Goal: Task Accomplishment & Management: Complete application form

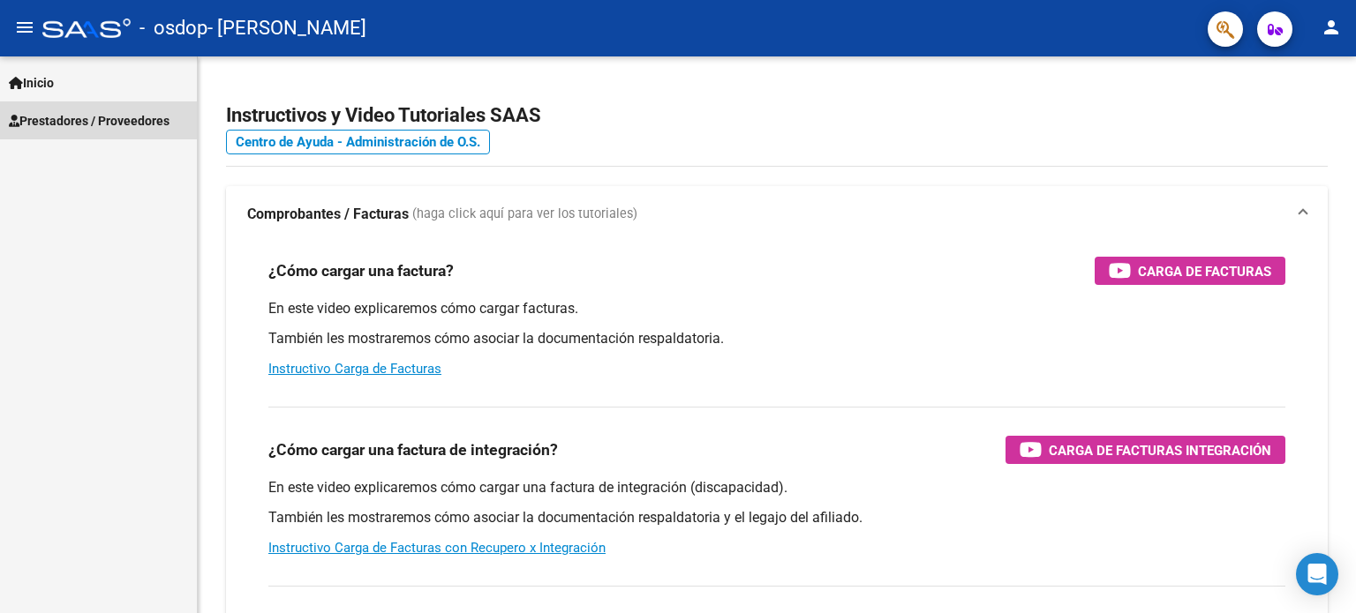
click at [92, 123] on span "Prestadores / Proveedores" at bounding box center [89, 120] width 161 height 19
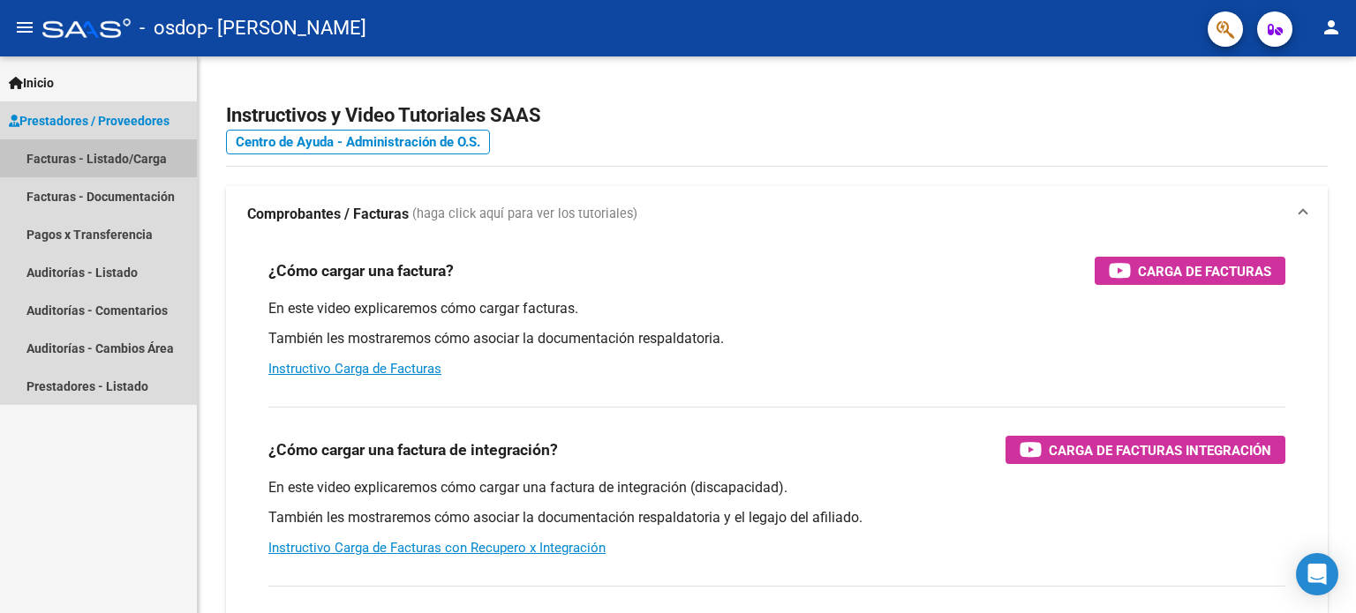
click at [50, 159] on link "Facturas - Listado/Carga" at bounding box center [98, 158] width 197 height 38
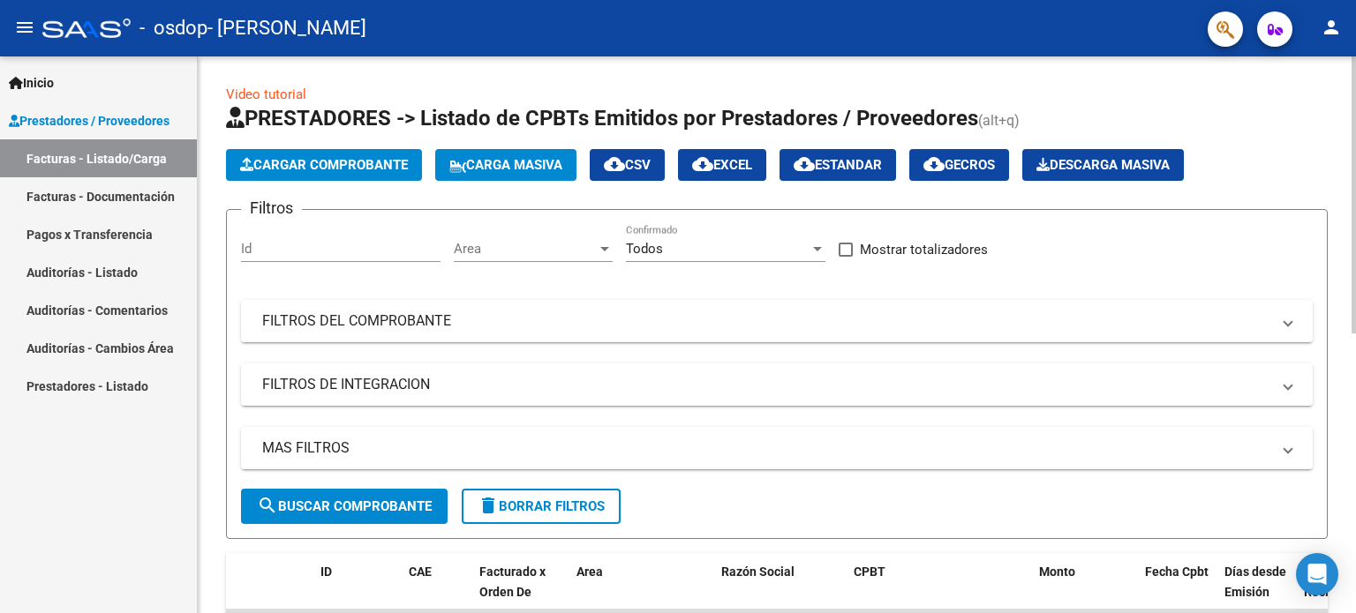
click at [344, 168] on span "Cargar Comprobante" at bounding box center [324, 165] width 168 height 16
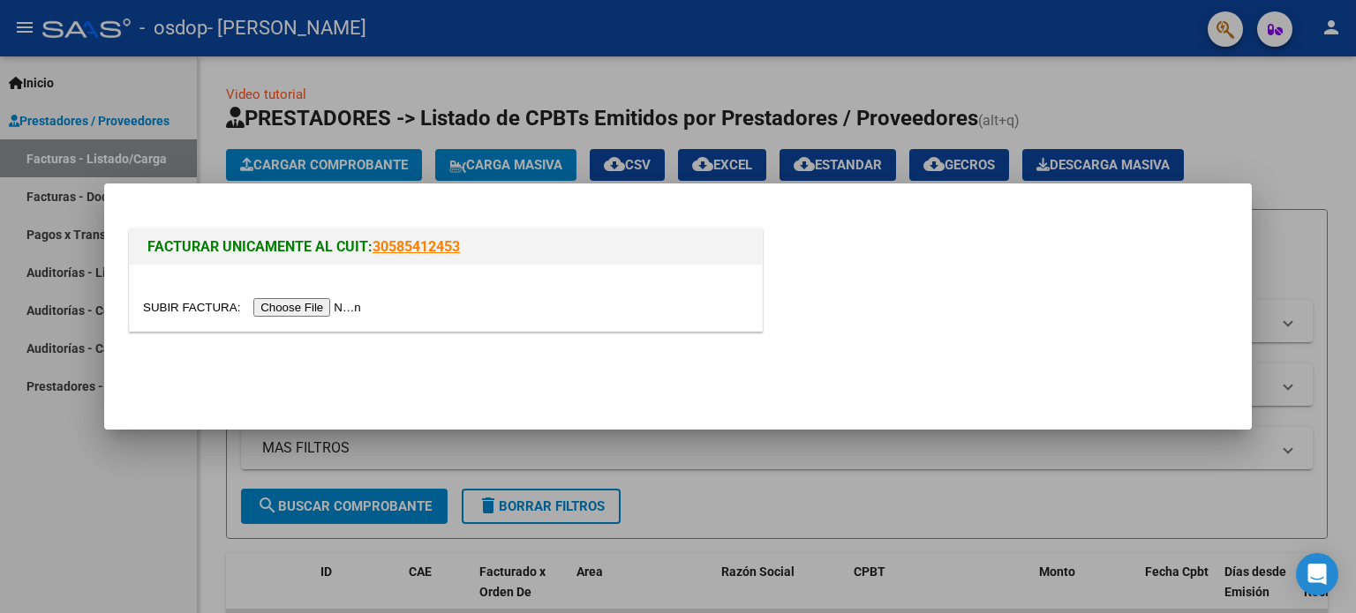
click at [325, 310] on input "file" at bounding box center [254, 307] width 223 height 19
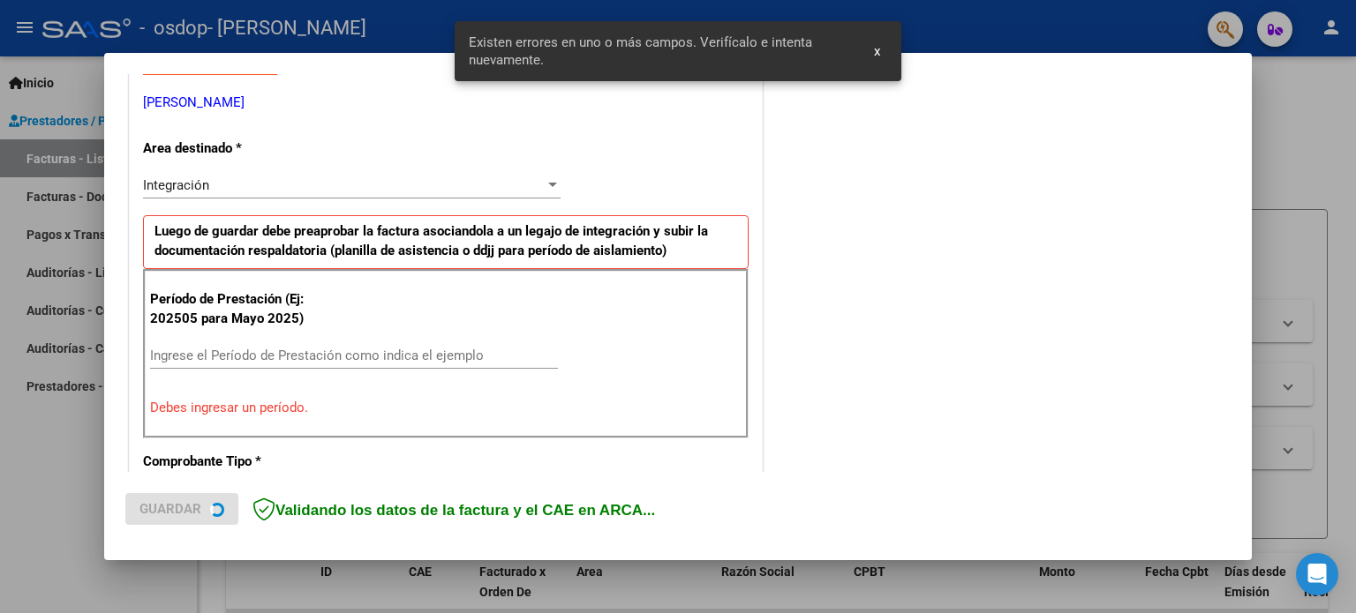
scroll to position [380, 0]
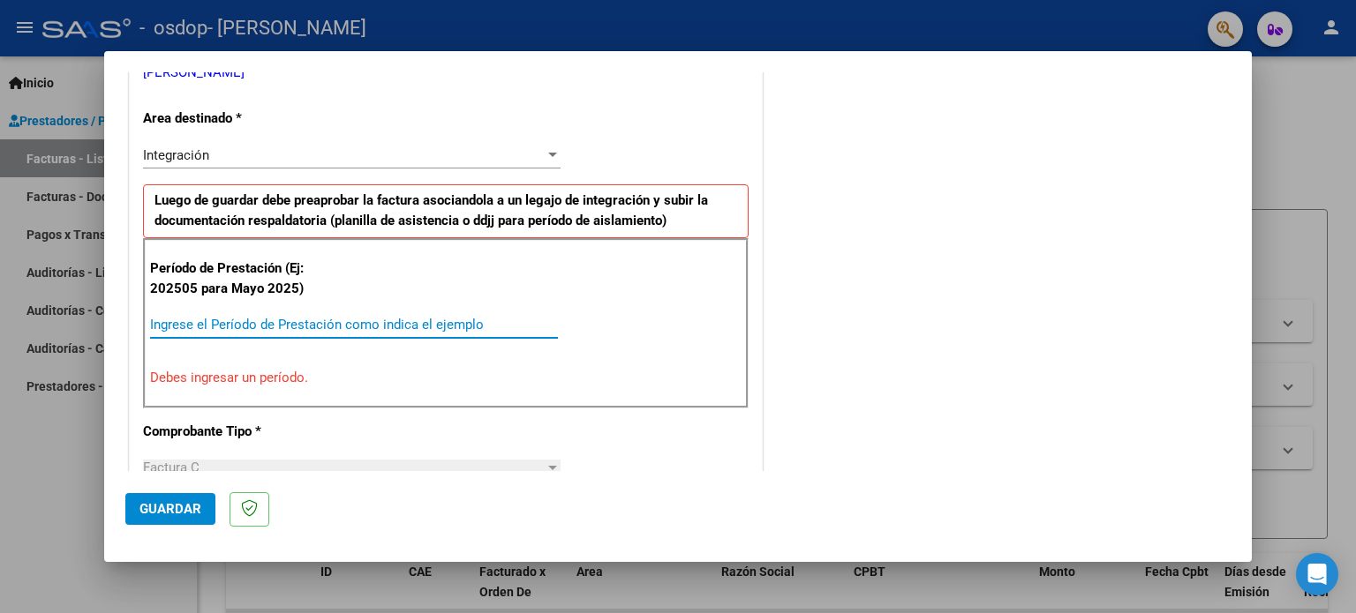
click at [279, 317] on input "Ingrese el Período de Prestación como indica el ejemplo" at bounding box center [354, 325] width 408 height 16
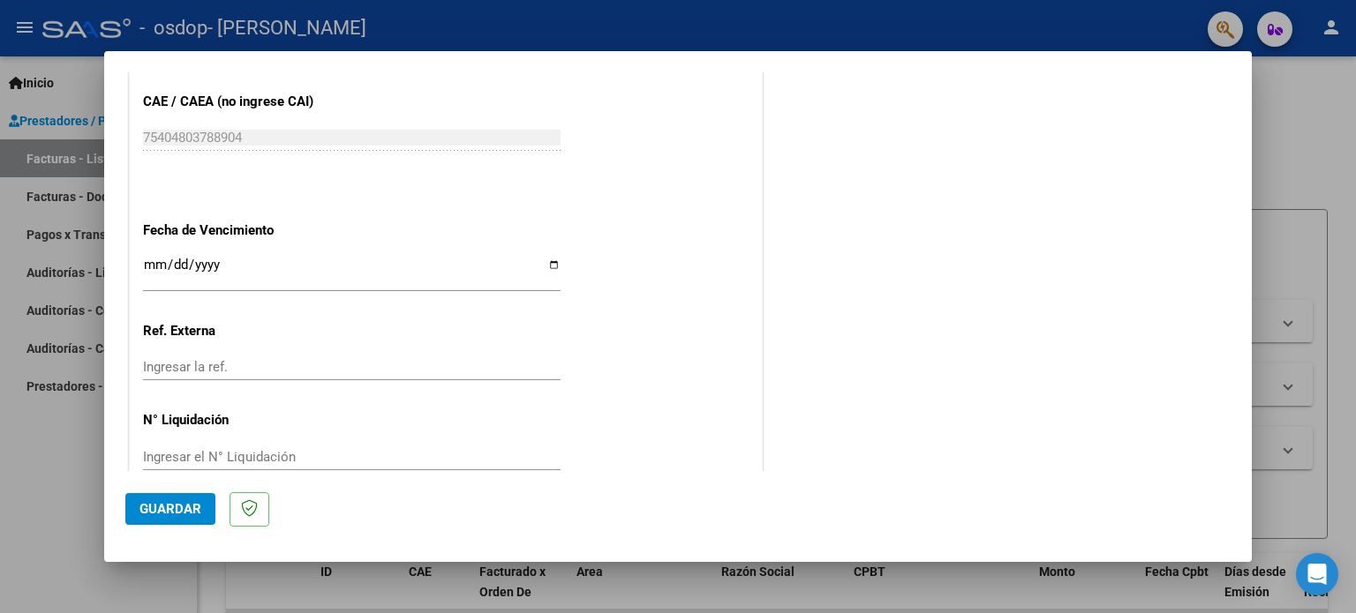
scroll to position [1152, 0]
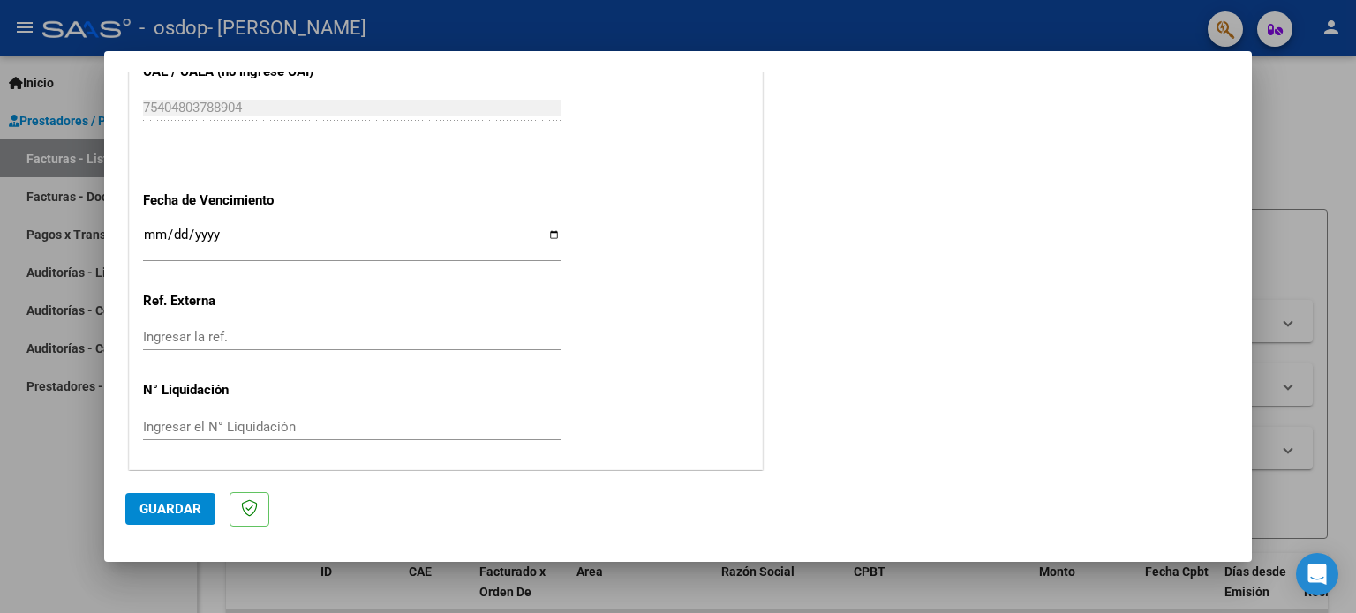
type input "202509"
click at [548, 233] on input "Ingresar la fecha" at bounding box center [352, 242] width 418 height 28
type input "[DATE]"
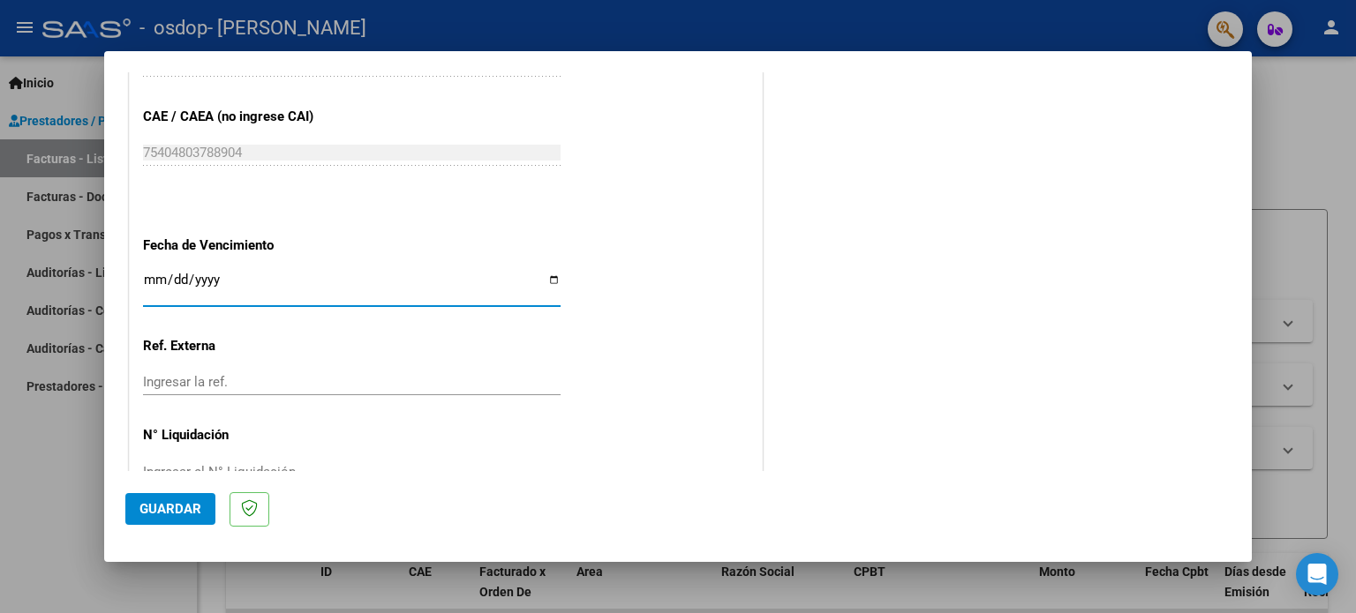
scroll to position [1064, 0]
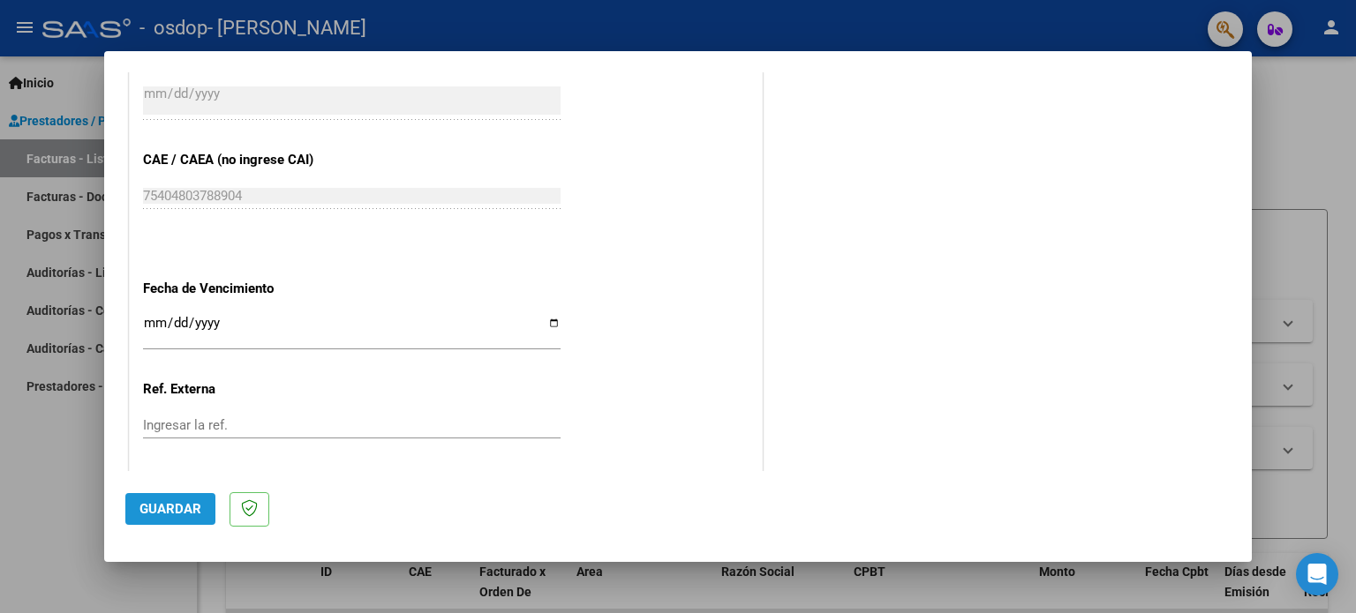
click at [169, 508] on span "Guardar" at bounding box center [170, 509] width 62 height 16
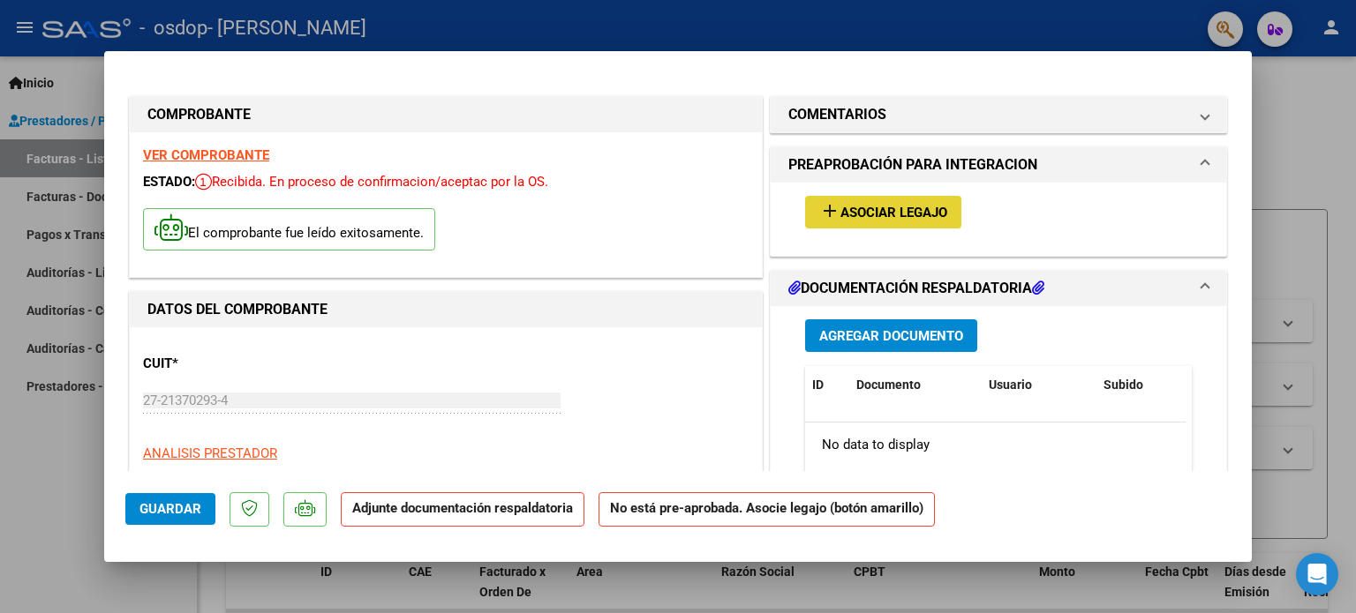
click at [876, 215] on span "Asociar Legajo" at bounding box center [893, 213] width 107 height 16
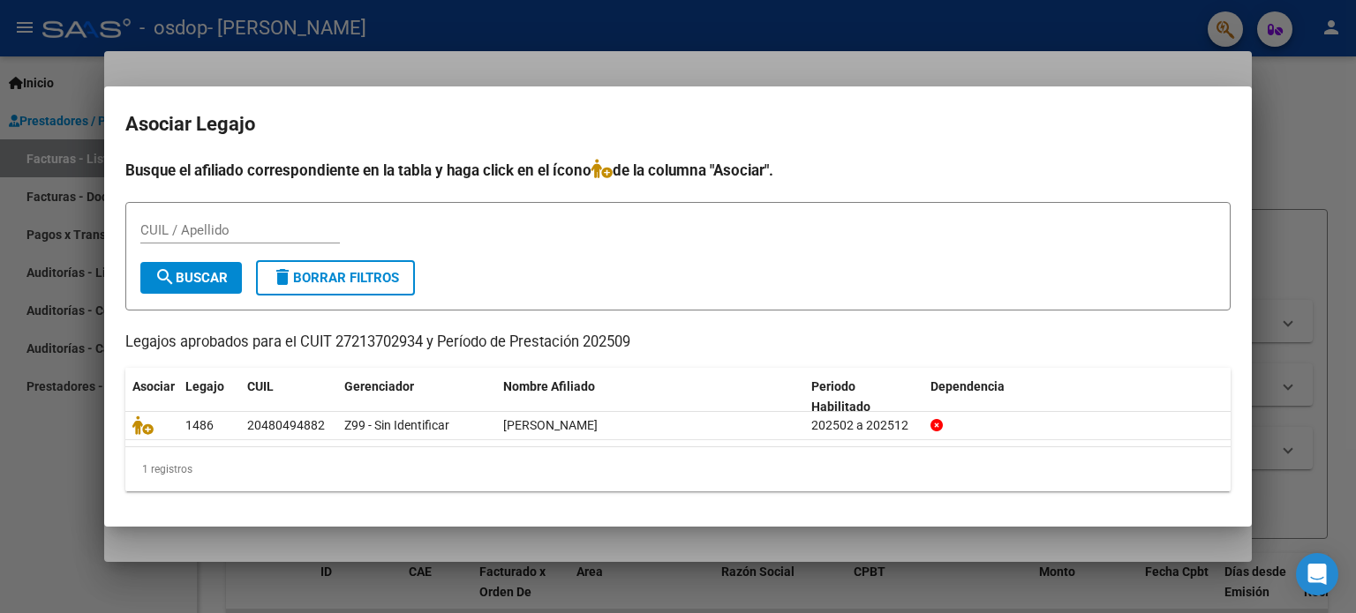
click at [1289, 136] on div at bounding box center [678, 306] width 1356 height 613
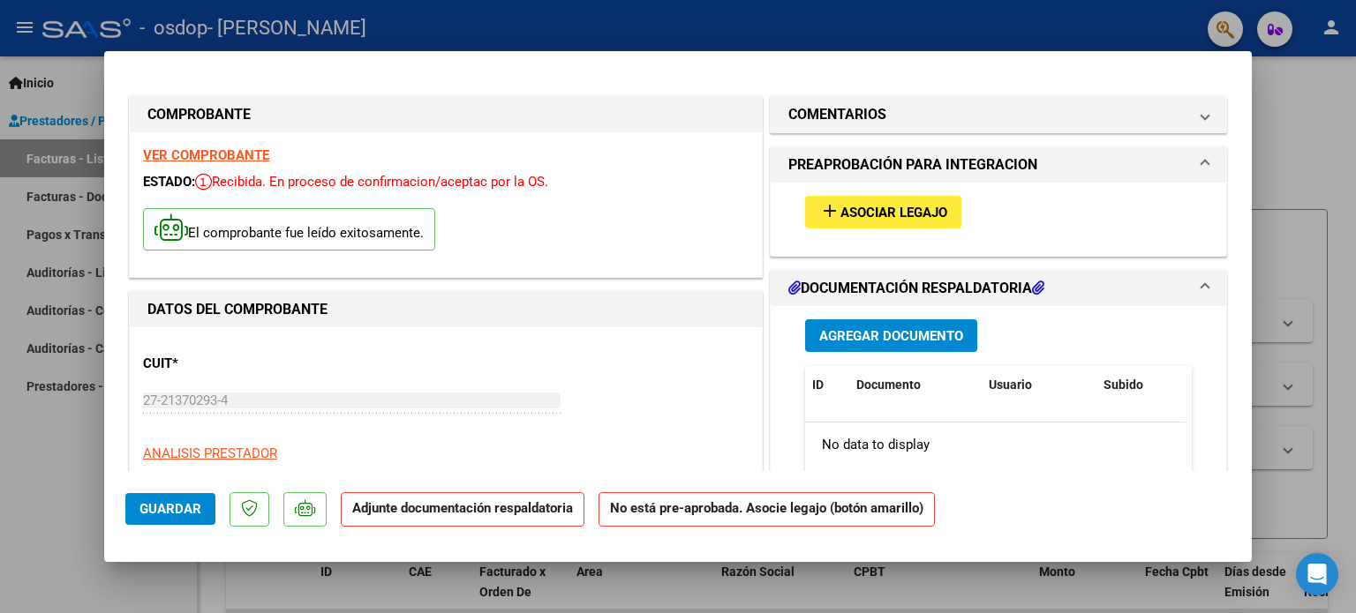
click at [886, 337] on span "Agregar Documento" at bounding box center [891, 336] width 144 height 16
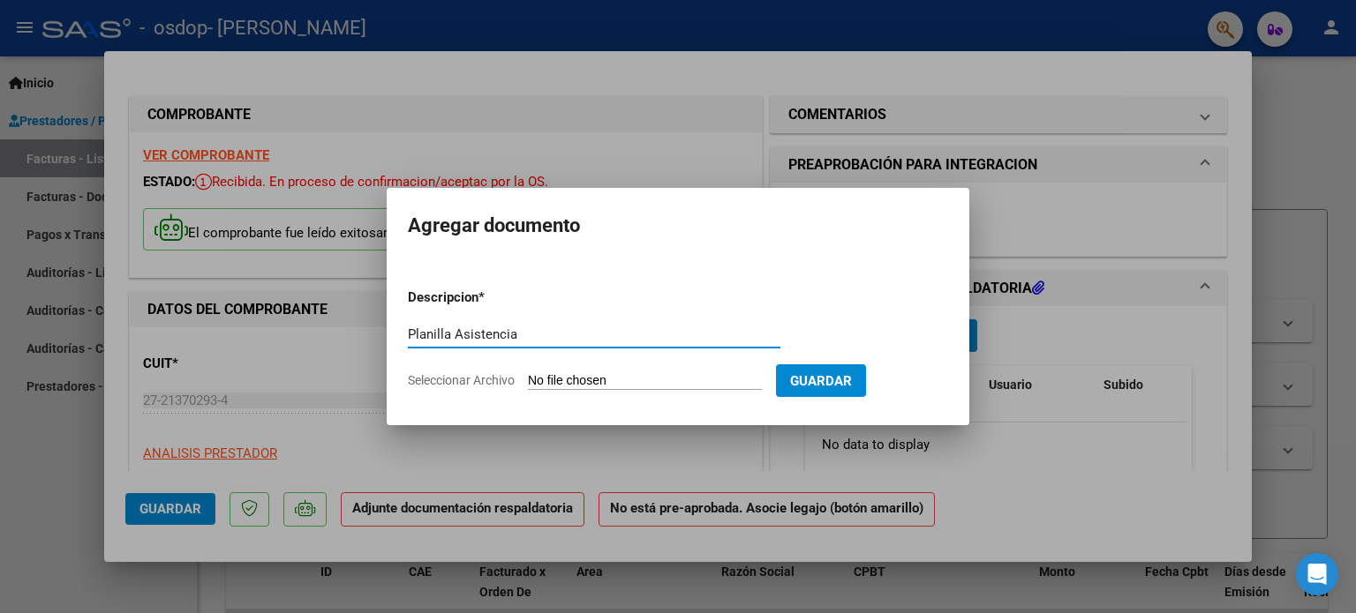
type input "Planilla Asistencia"
click at [484, 377] on span "Seleccionar Archivo" at bounding box center [461, 380] width 107 height 14
click at [528, 377] on input "Seleccionar Archivo" at bounding box center [645, 381] width 234 height 17
type input "C:\fakepath\PLANILLA SANTY SEP.pdf"
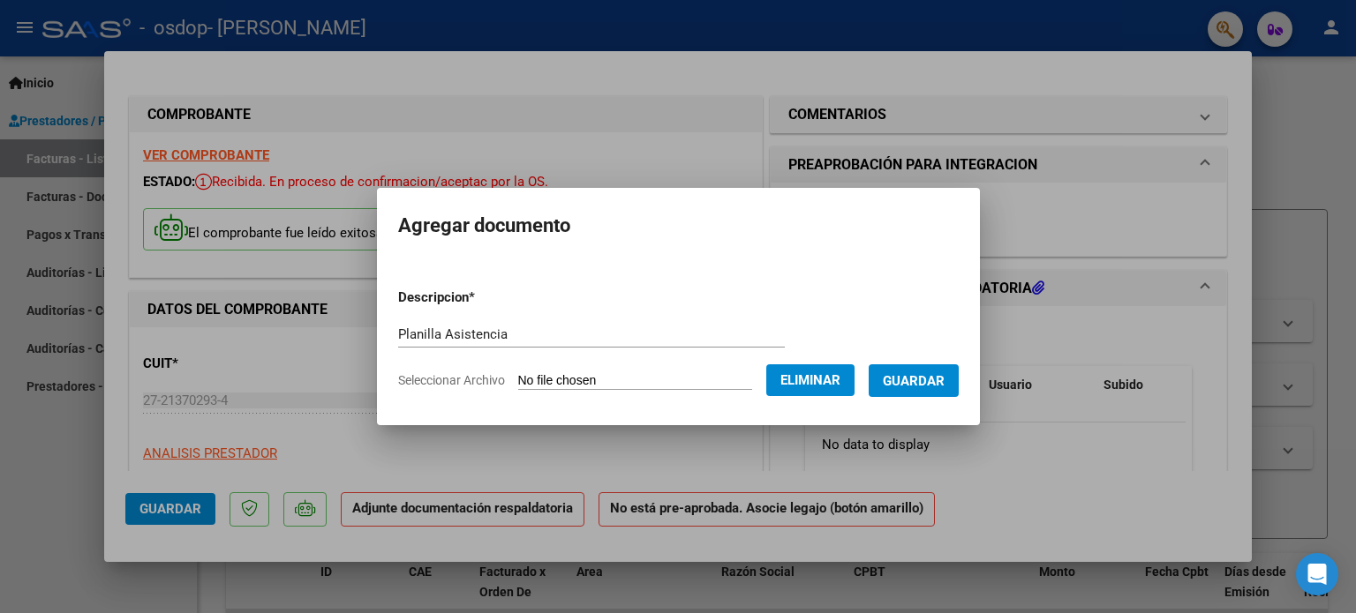
click at [942, 375] on span "Guardar" at bounding box center [914, 381] width 62 height 16
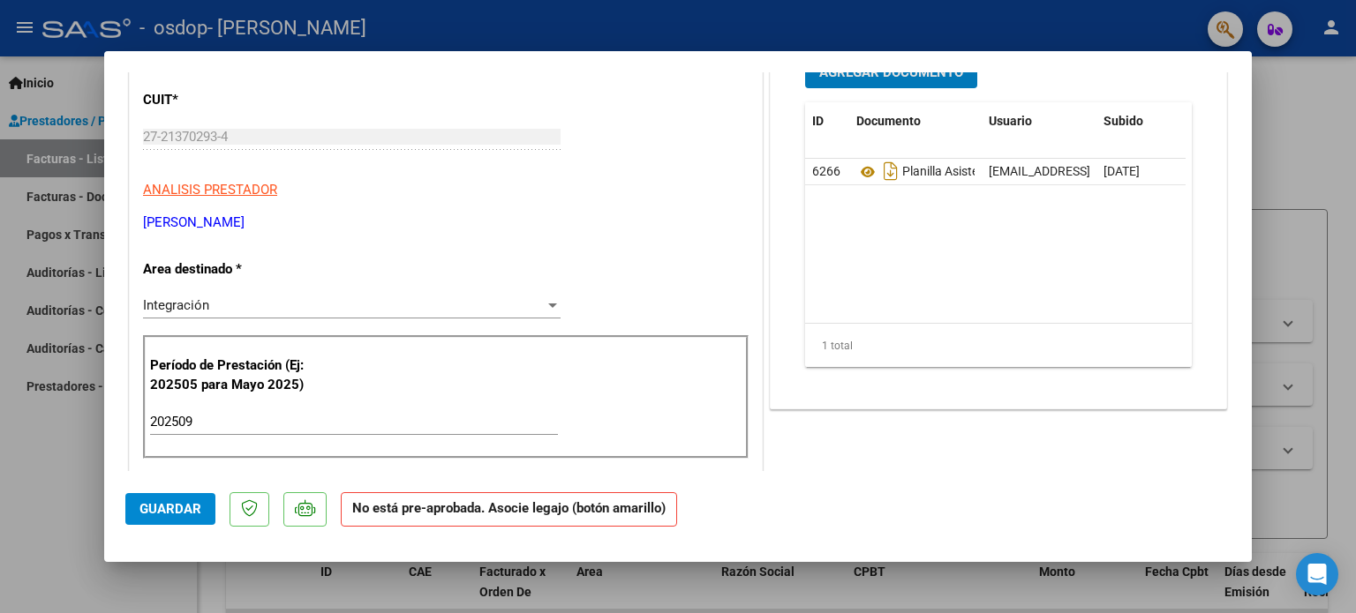
scroll to position [265, 0]
click at [163, 506] on span "Guardar" at bounding box center [170, 509] width 62 height 16
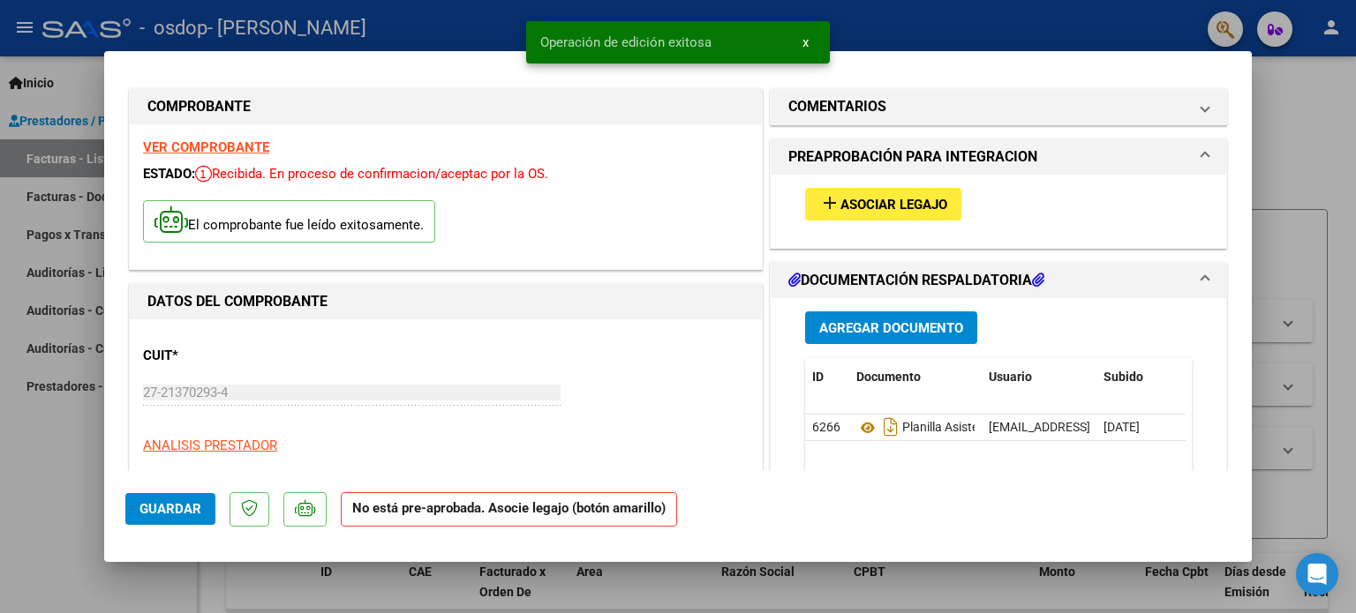
scroll to position [0, 0]
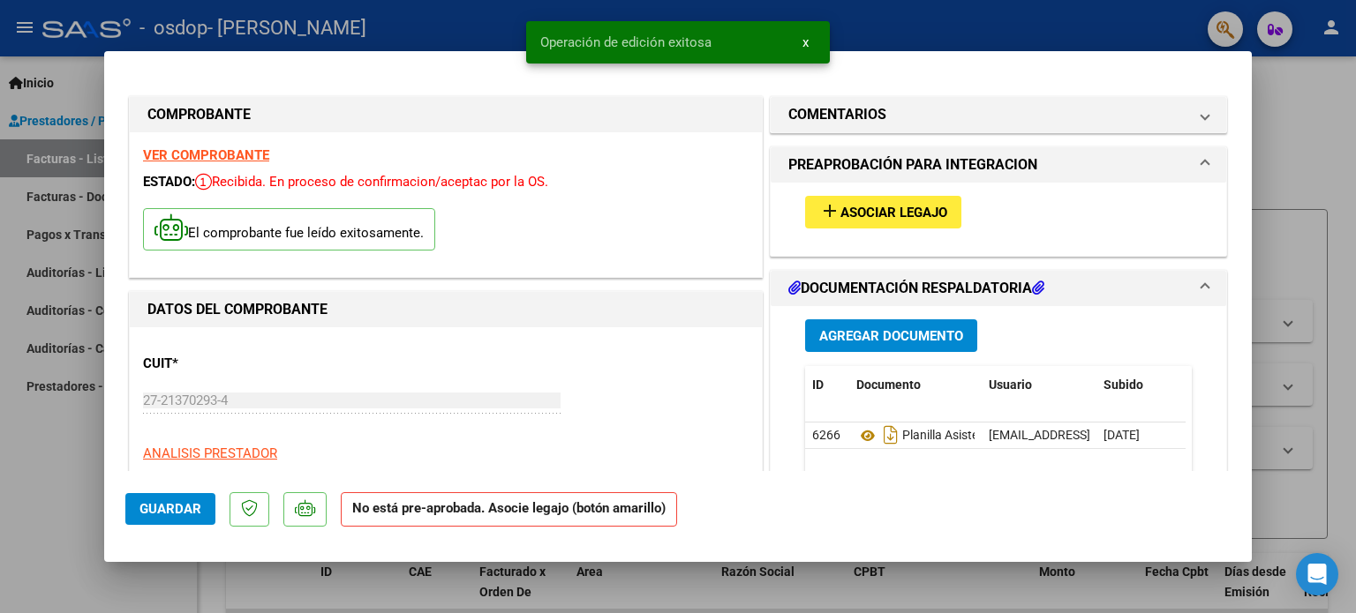
click at [1292, 120] on div at bounding box center [678, 306] width 1356 height 613
type input "$ 0,00"
